Goal: Check status: Check status

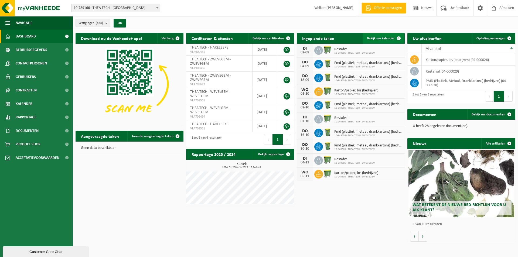
click at [389, 40] on span "Bekijk uw kalender" at bounding box center [381, 39] width 28 height 4
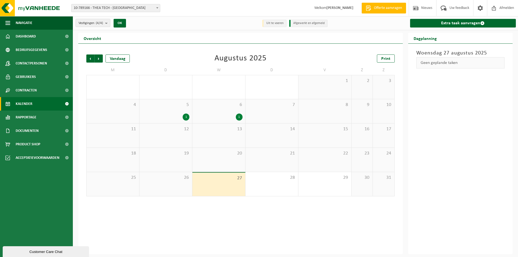
click at [184, 118] on div "1" at bounding box center [186, 117] width 7 height 7
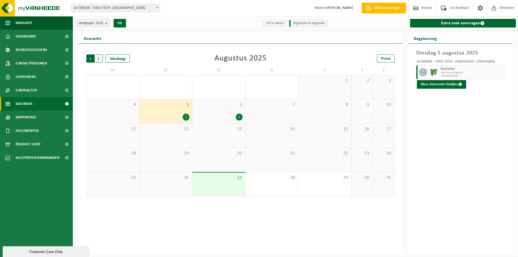
click at [101, 57] on span "Volgende" at bounding box center [99, 59] width 8 height 8
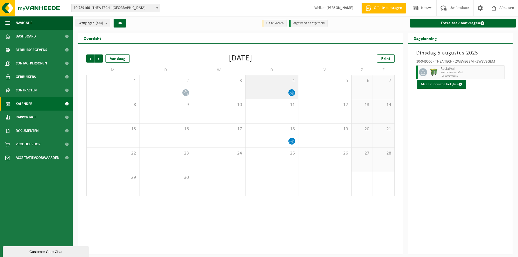
click at [292, 94] on icon at bounding box center [291, 94] width 1 height 2
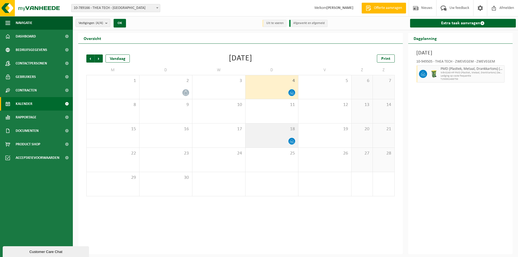
click at [291, 141] on icon at bounding box center [292, 141] width 5 height 5
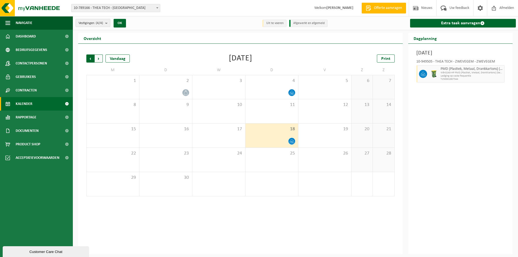
click at [101, 60] on span "Volgende" at bounding box center [99, 59] width 8 height 8
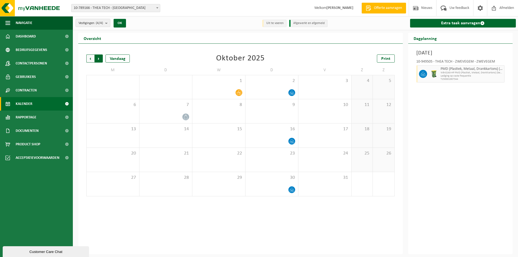
click at [92, 59] on span "Vorige" at bounding box center [90, 59] width 8 height 8
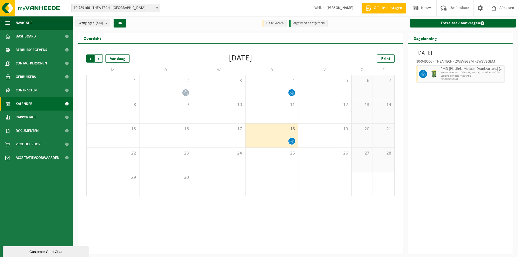
click at [101, 58] on span "Volgende" at bounding box center [99, 59] width 8 height 8
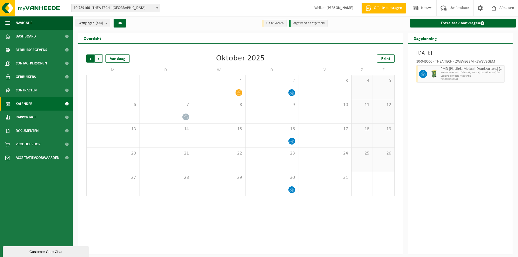
click at [101, 59] on span "Volgende" at bounding box center [99, 59] width 8 height 8
click at [99, 59] on span "Volgende" at bounding box center [99, 59] width 8 height 8
click at [91, 60] on span "Vorige" at bounding box center [90, 59] width 8 height 8
